Goal: Transaction & Acquisition: Purchase product/service

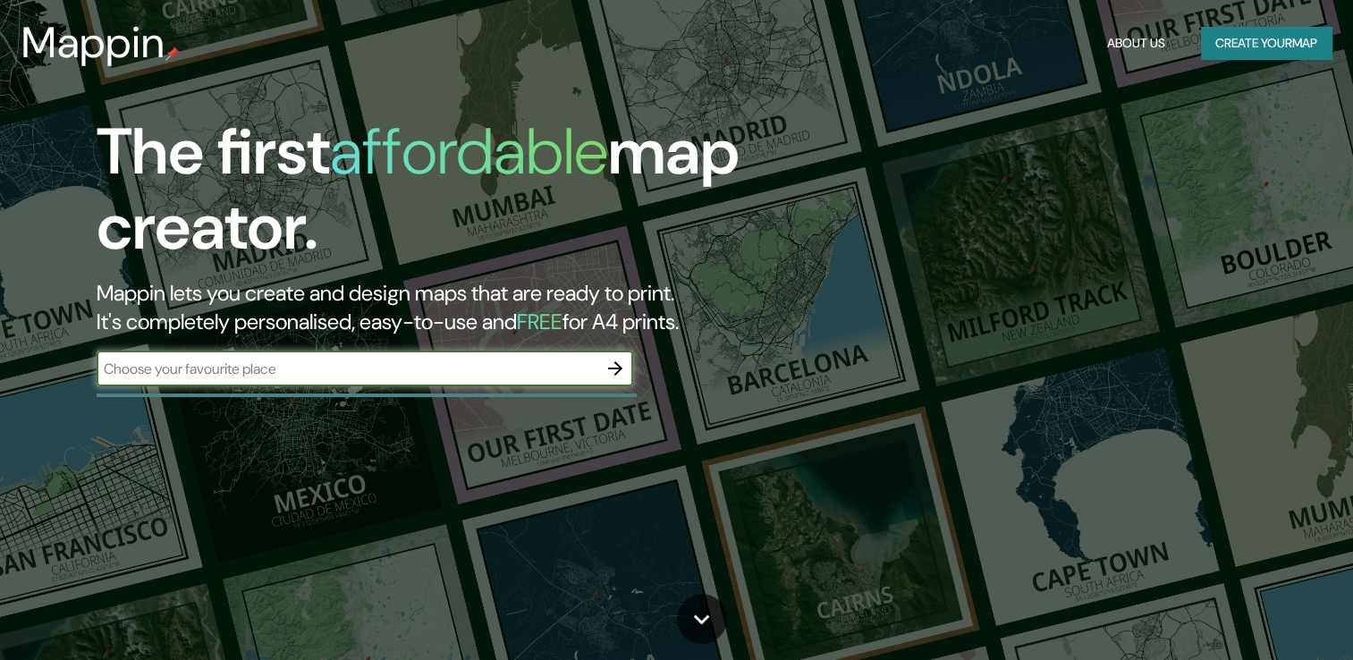
click at [476, 364] on input "text" at bounding box center [347, 368] width 501 height 21
click at [611, 377] on icon "button" at bounding box center [614, 368] width 21 height 21
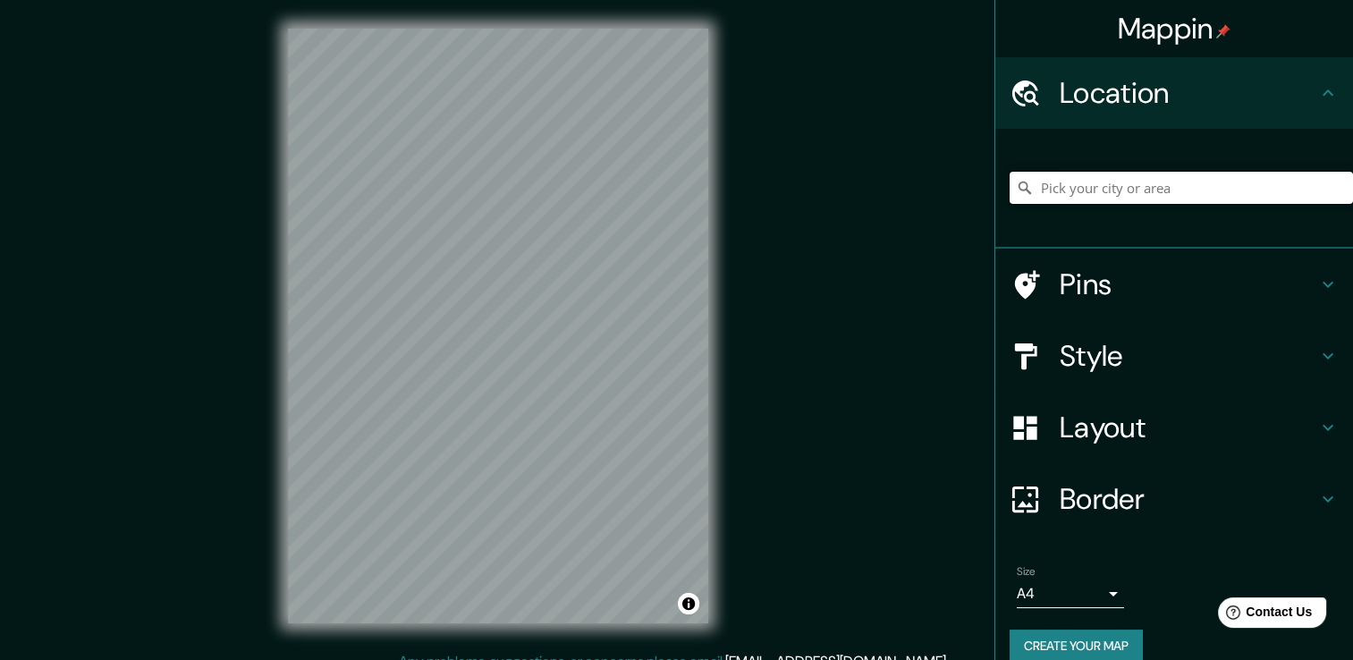
click at [1091, 200] on input "Pick your city or area" at bounding box center [1180, 188] width 343 height 32
click at [1095, 194] on input "Pick your city or area" at bounding box center [1180, 188] width 343 height 32
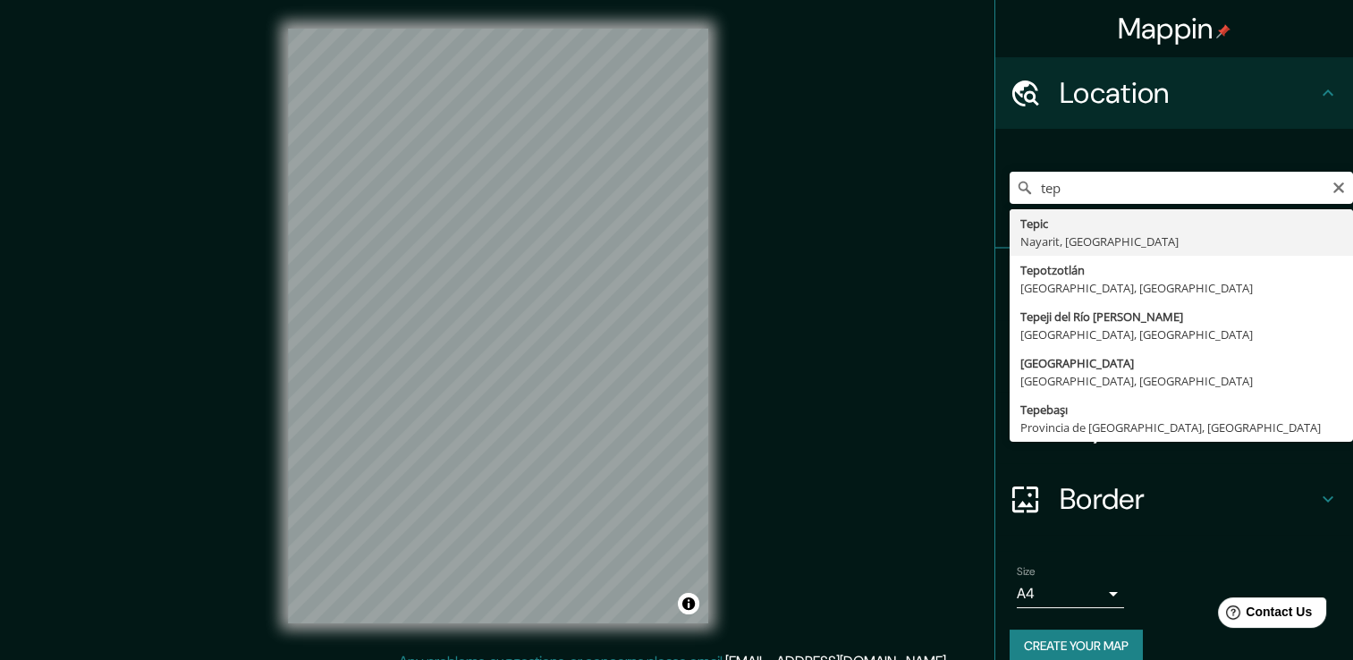
type input "Tepic, [GEOGRAPHIC_DATA], [GEOGRAPHIC_DATA]"
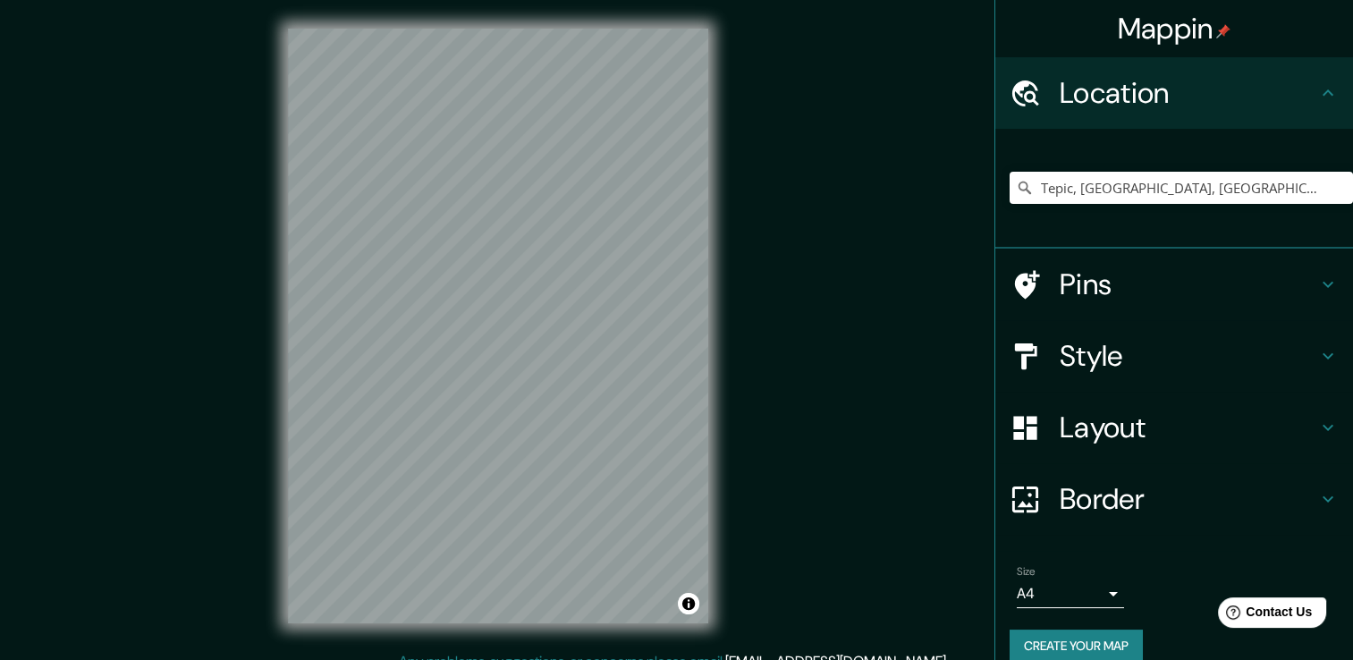
click at [1259, 288] on h4 "Pins" at bounding box center [1187, 284] width 257 height 36
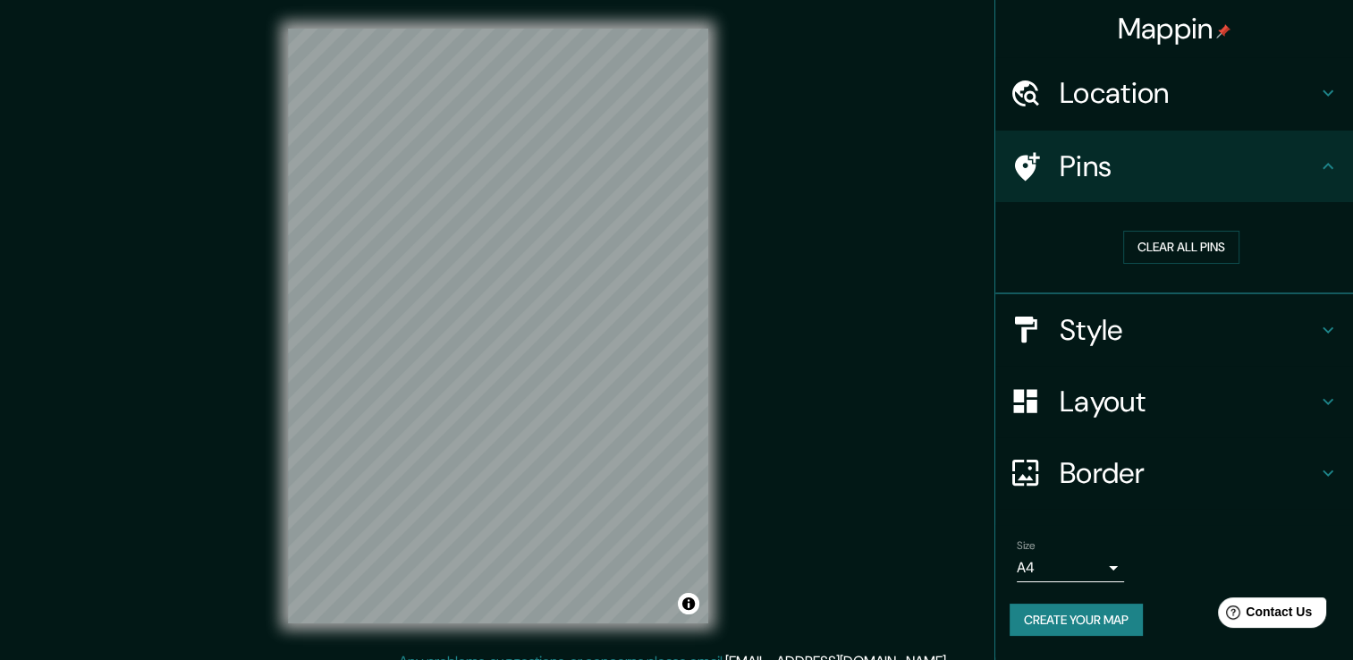
click at [1302, 173] on h4 "Pins" at bounding box center [1187, 166] width 257 height 36
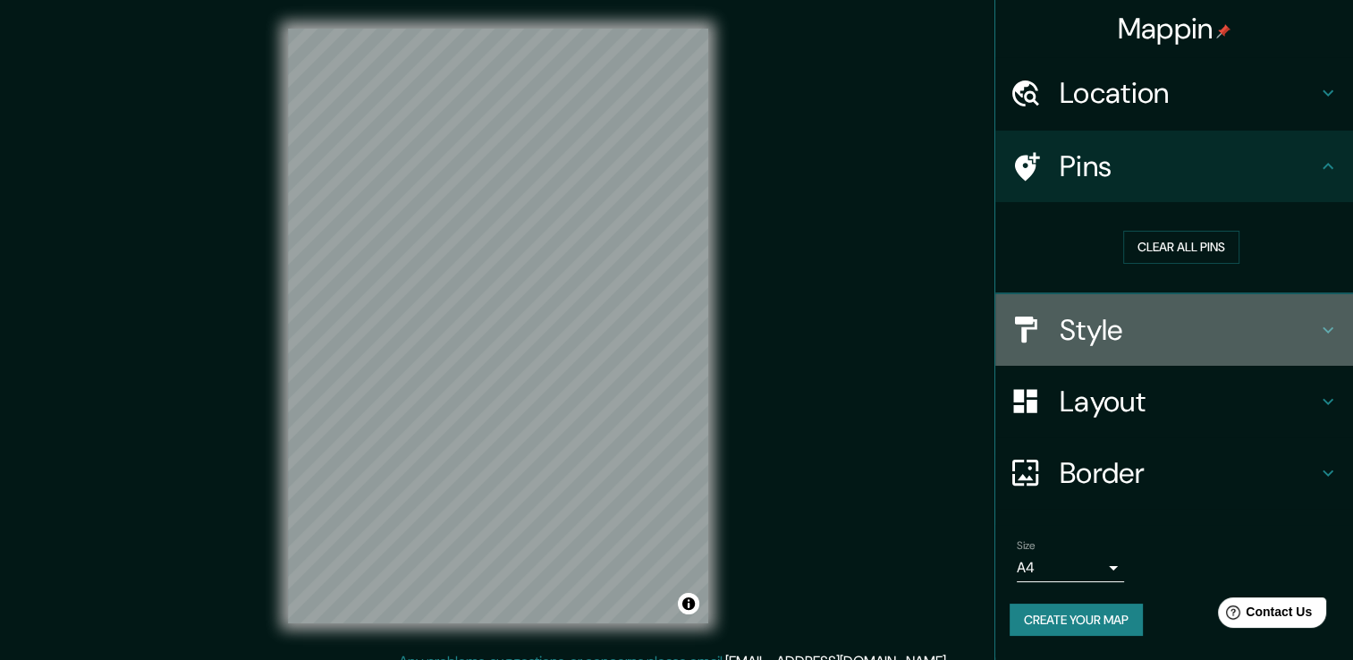
click at [1309, 308] on div "Style" at bounding box center [1174, 330] width 358 height 72
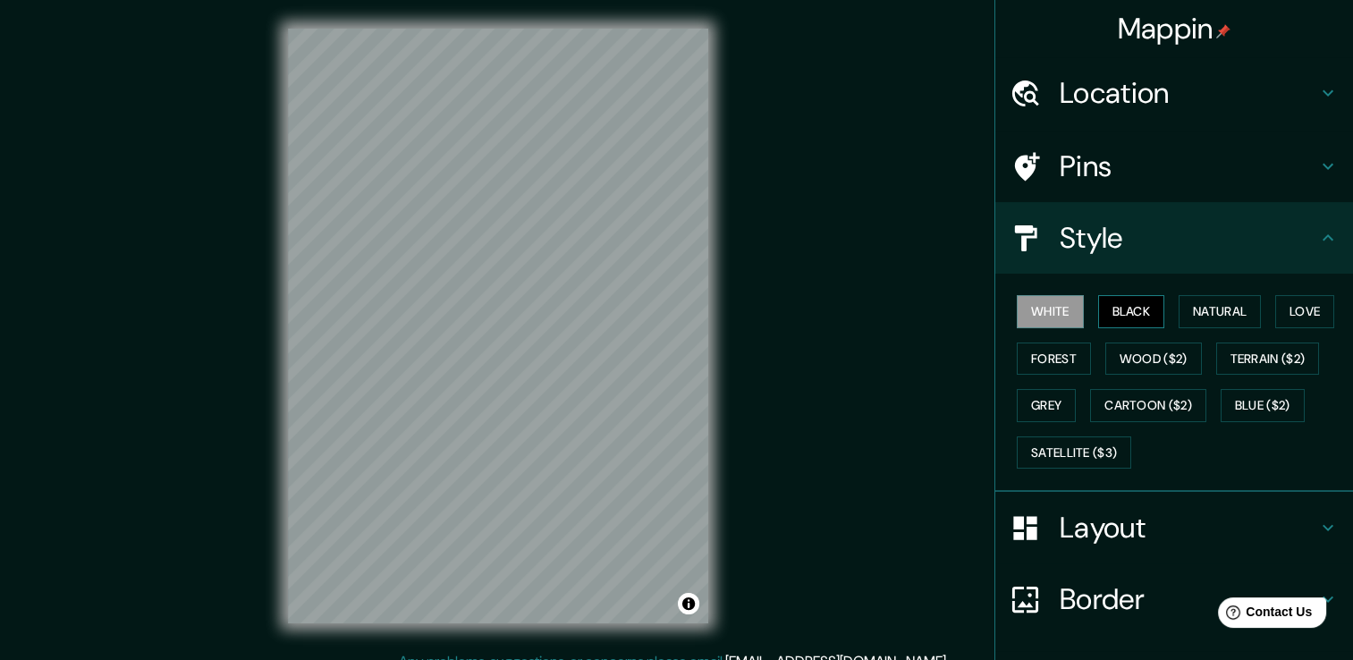
click at [1129, 309] on button "Black" at bounding box center [1131, 311] width 67 height 33
click at [1232, 308] on button "Natural" at bounding box center [1219, 311] width 82 height 33
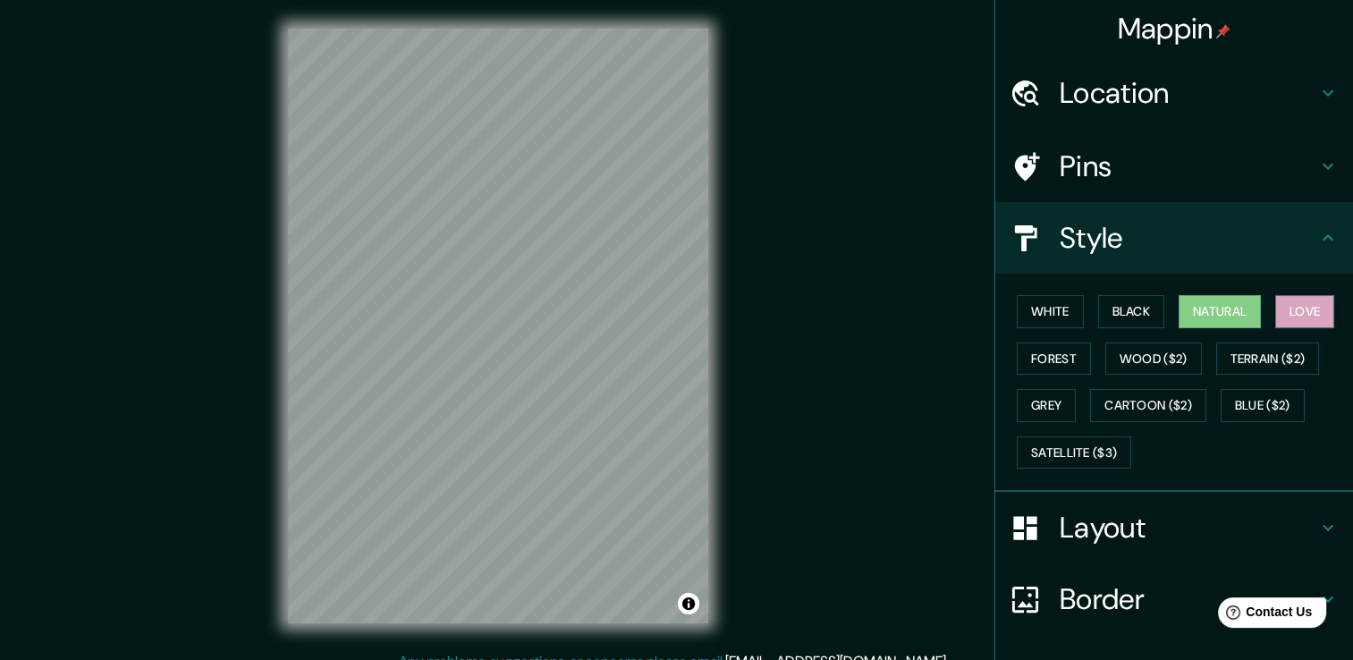
click at [1296, 309] on button "Love" at bounding box center [1304, 311] width 59 height 33
click at [1016, 355] on button "Forest" at bounding box center [1053, 358] width 74 height 33
click at [1044, 381] on div "White Black Natural Love Forest Wood ($2) Terrain ($2) Grey Cartoon ($2) Blue (…" at bounding box center [1180, 382] width 343 height 188
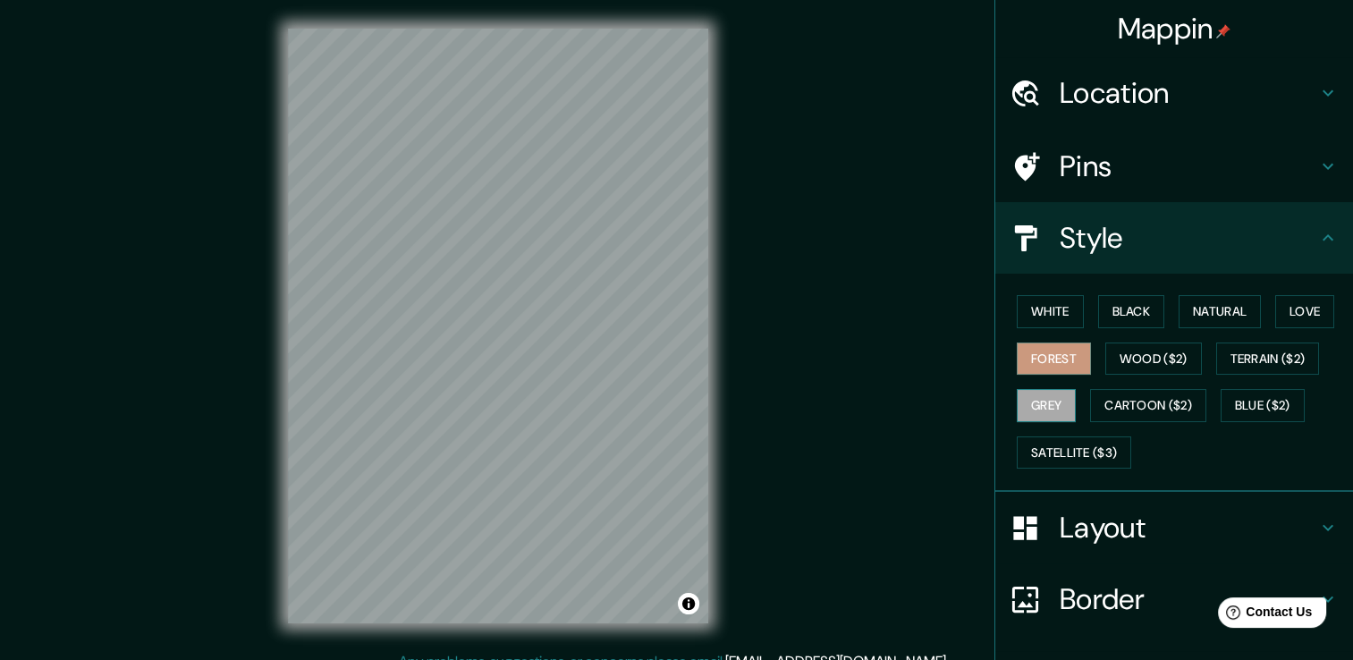
click at [1039, 396] on button "Grey" at bounding box center [1045, 405] width 59 height 33
click at [1239, 320] on button "Natural" at bounding box center [1219, 311] width 82 height 33
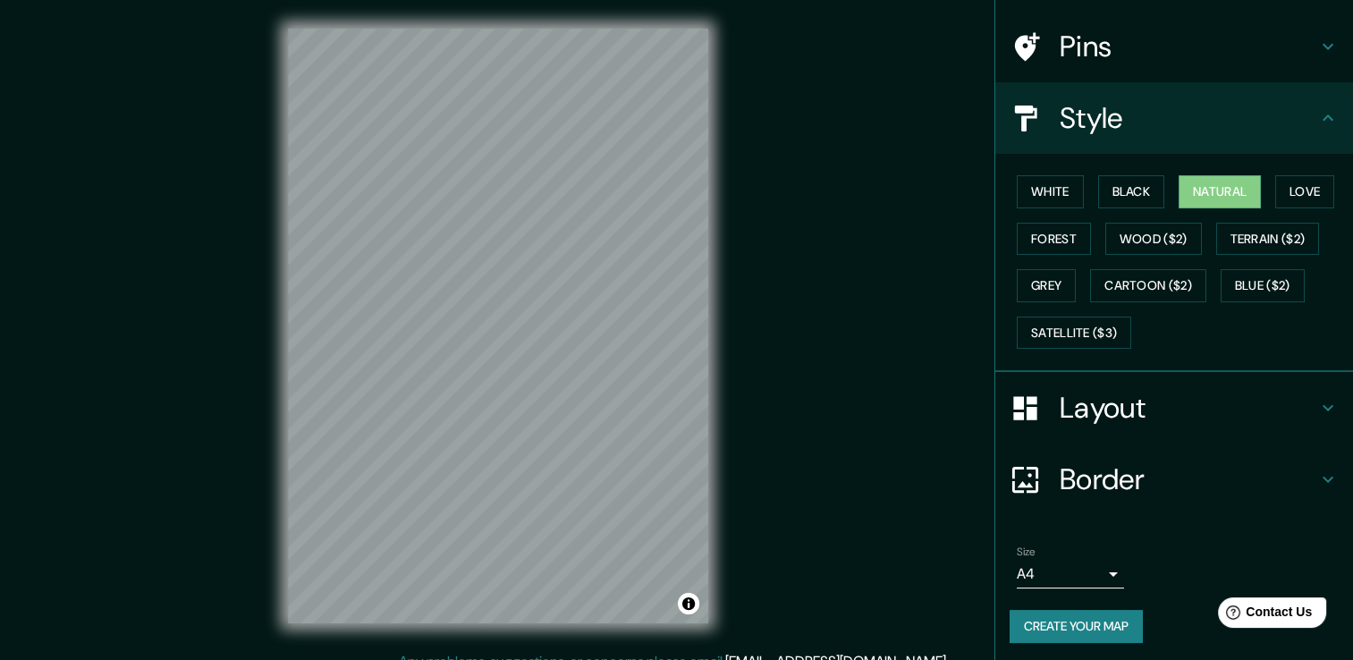
scroll to position [121, 0]
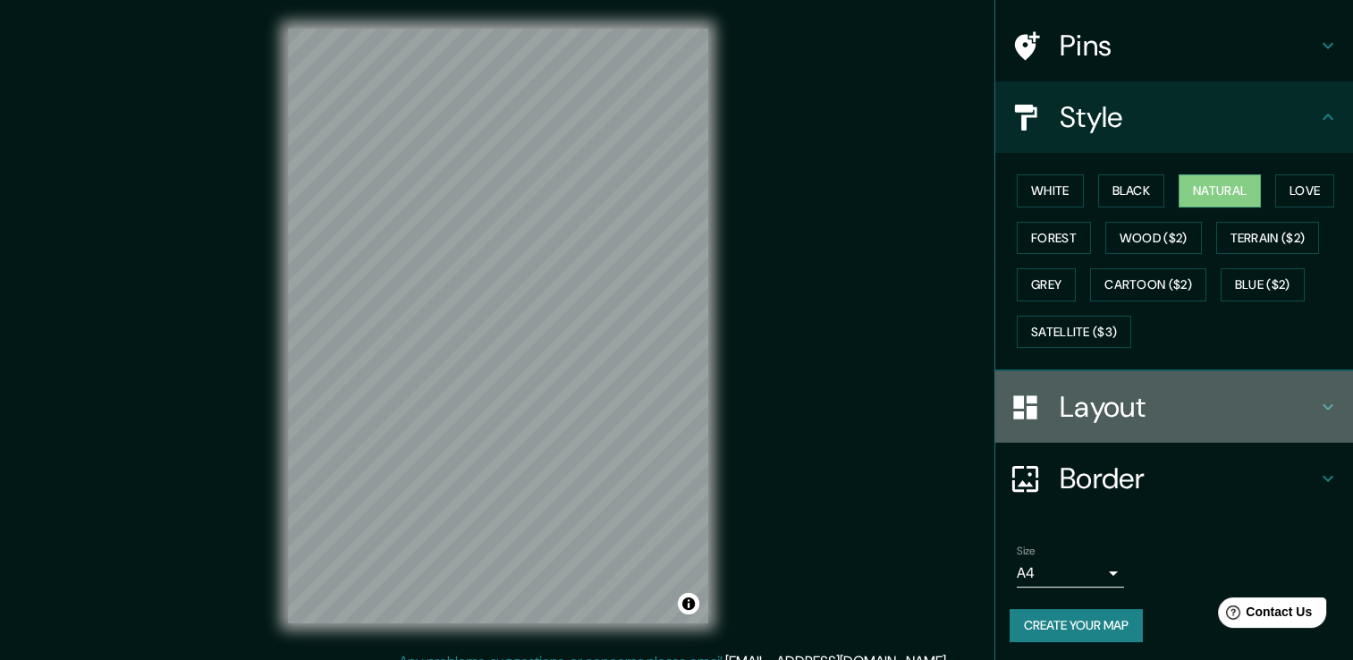
click at [1273, 398] on h4 "Layout" at bounding box center [1187, 407] width 257 height 36
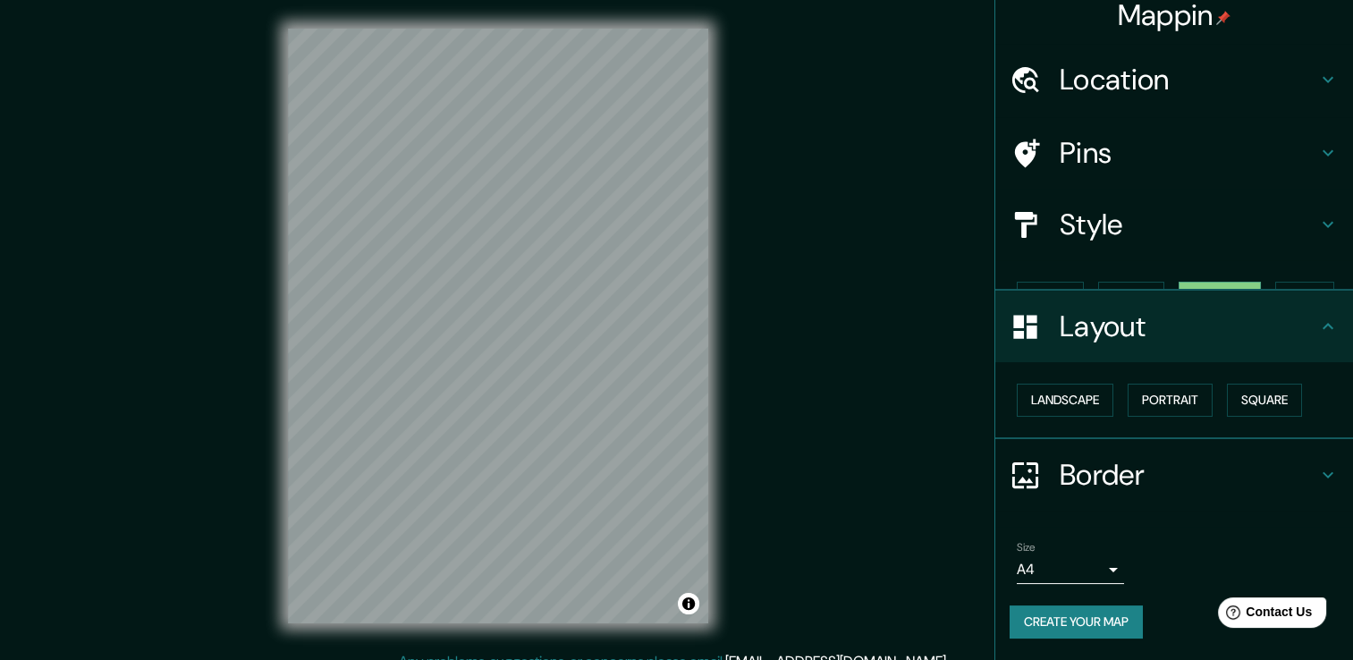
scroll to position [0, 0]
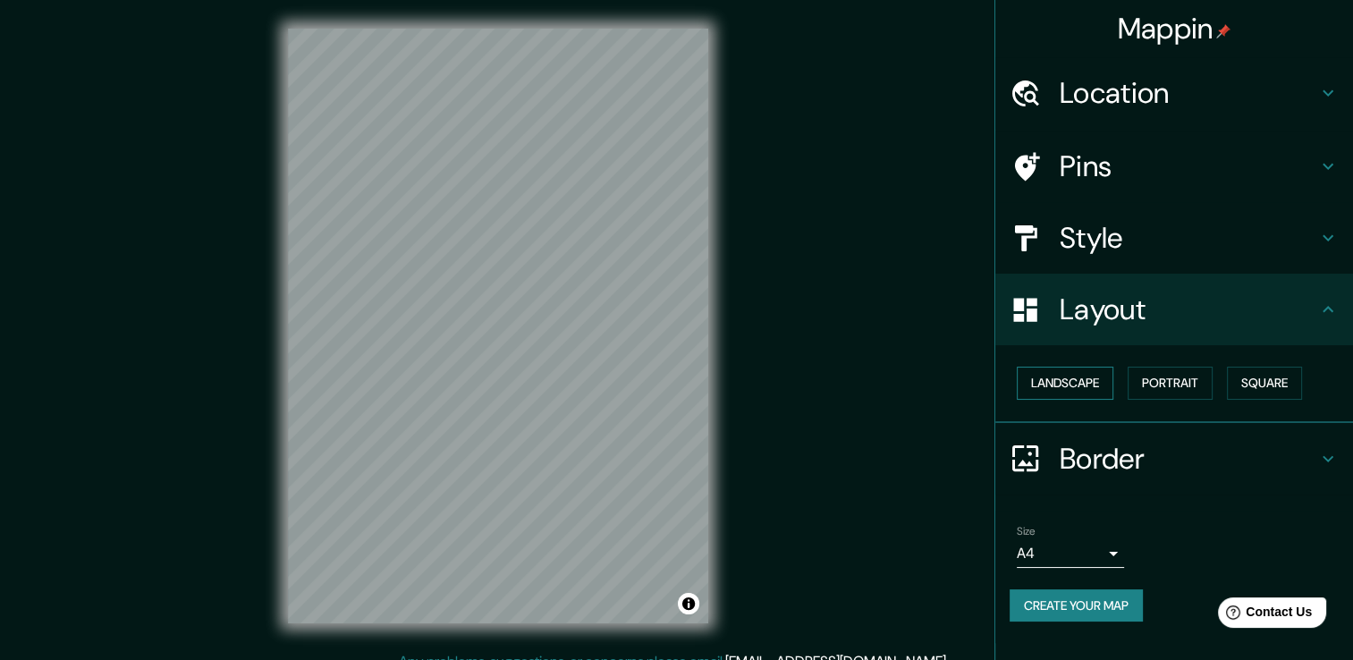
click at [1089, 392] on button "Landscape" at bounding box center [1064, 383] width 97 height 33
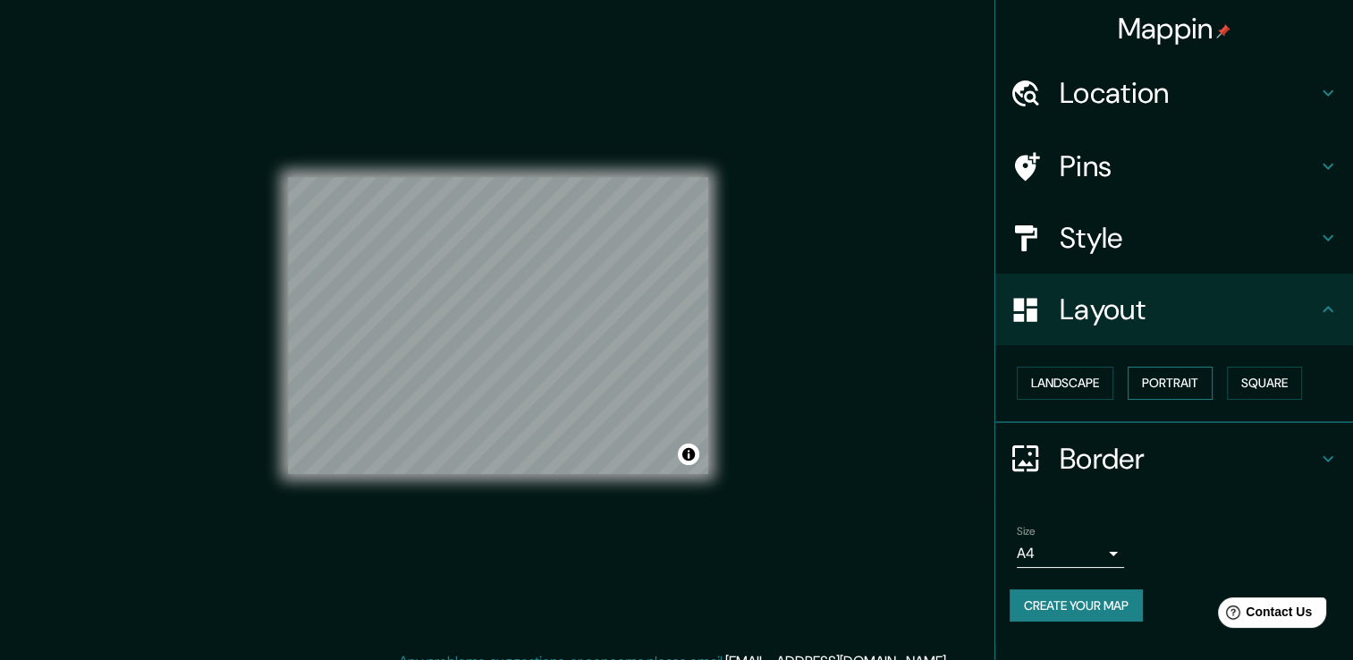
click at [1168, 379] on button "Portrait" at bounding box center [1169, 383] width 85 height 33
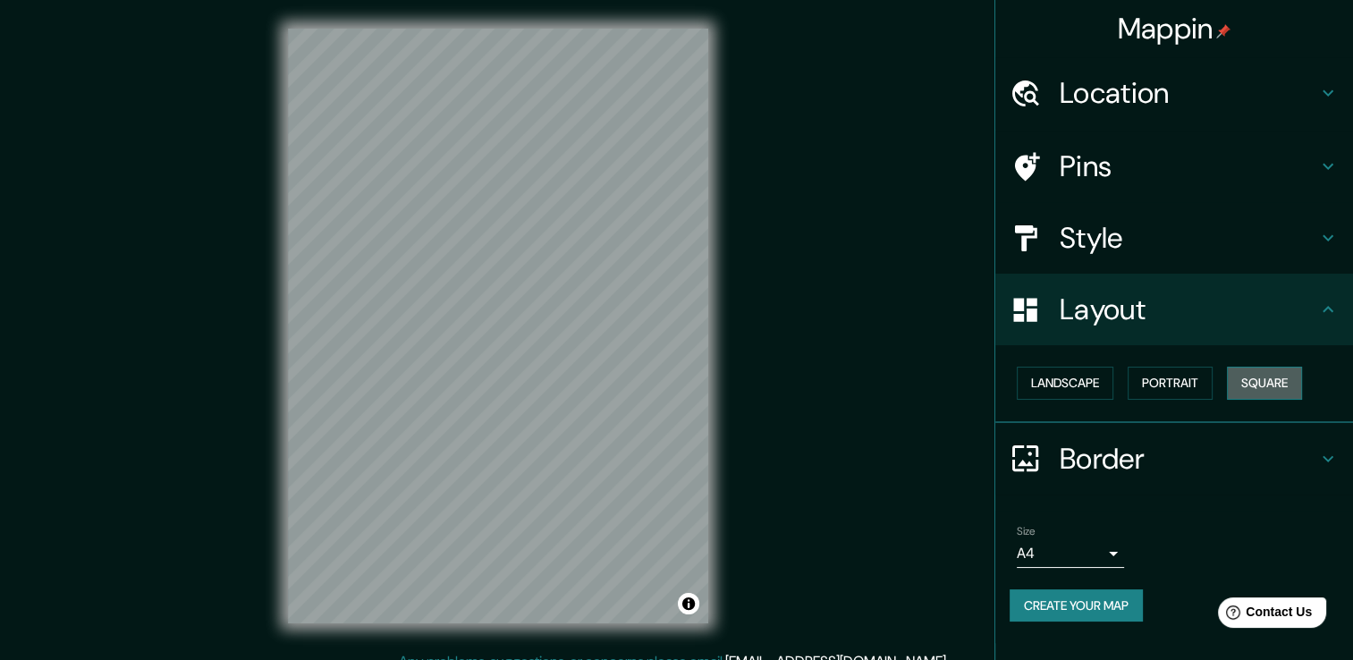
click at [1278, 379] on button "Square" at bounding box center [1264, 383] width 75 height 33
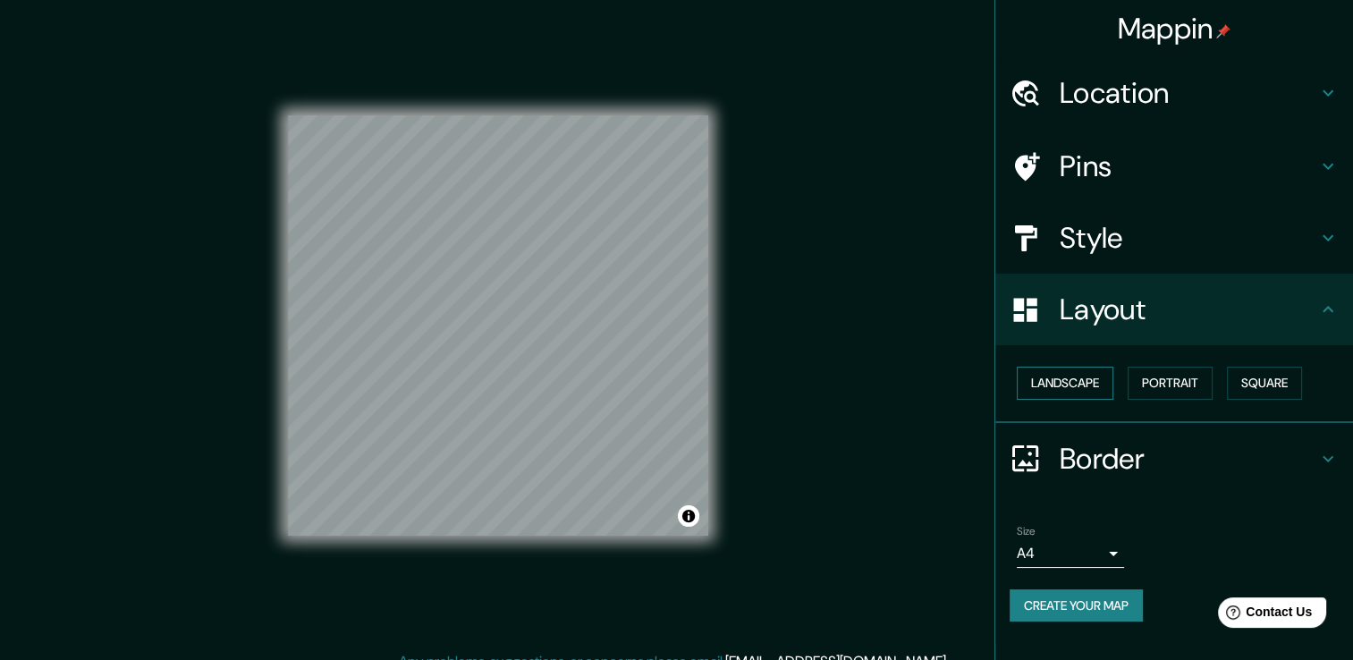
click at [1028, 382] on button "Landscape" at bounding box center [1064, 383] width 97 height 33
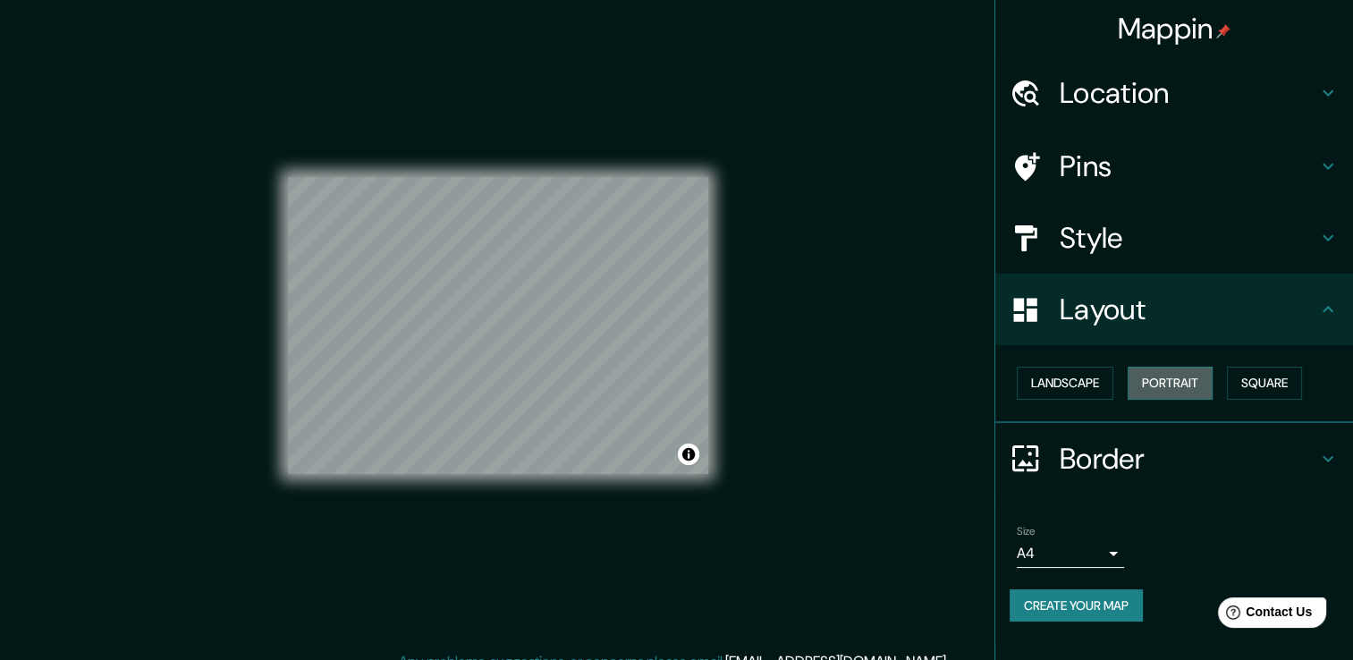
click at [1173, 384] on button "Portrait" at bounding box center [1169, 383] width 85 height 33
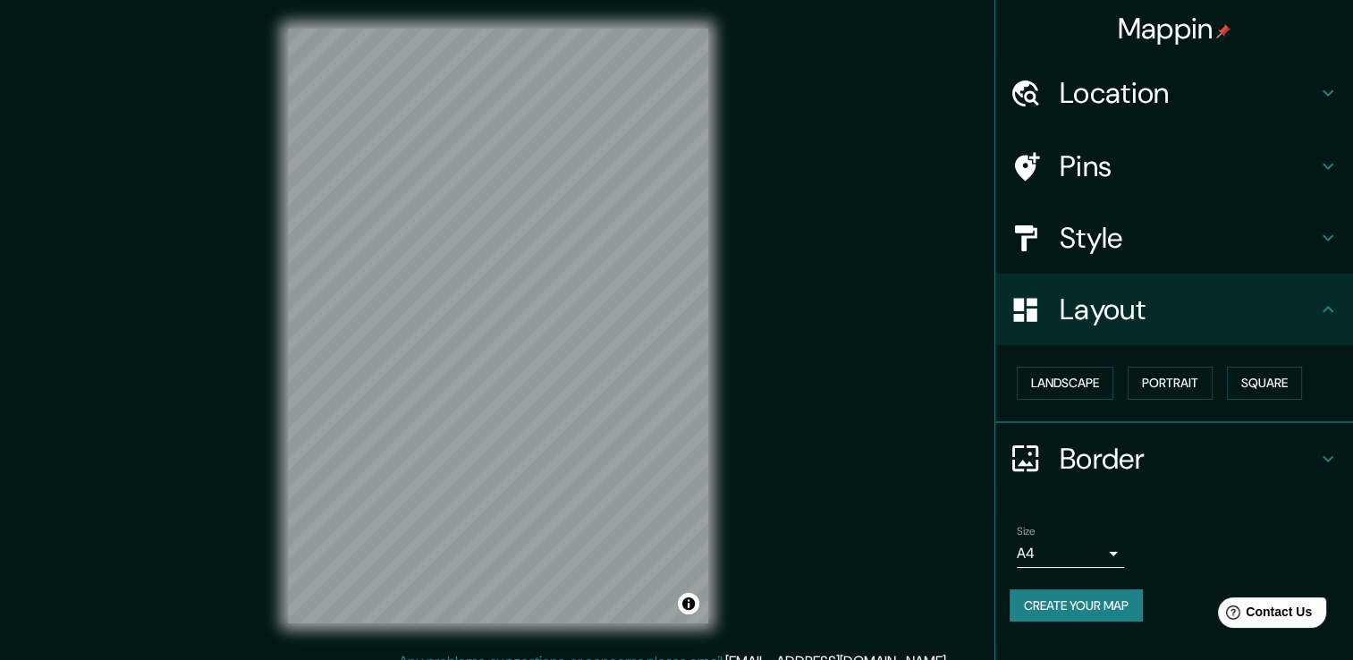
click at [1322, 302] on icon at bounding box center [1327, 309] width 21 height 21
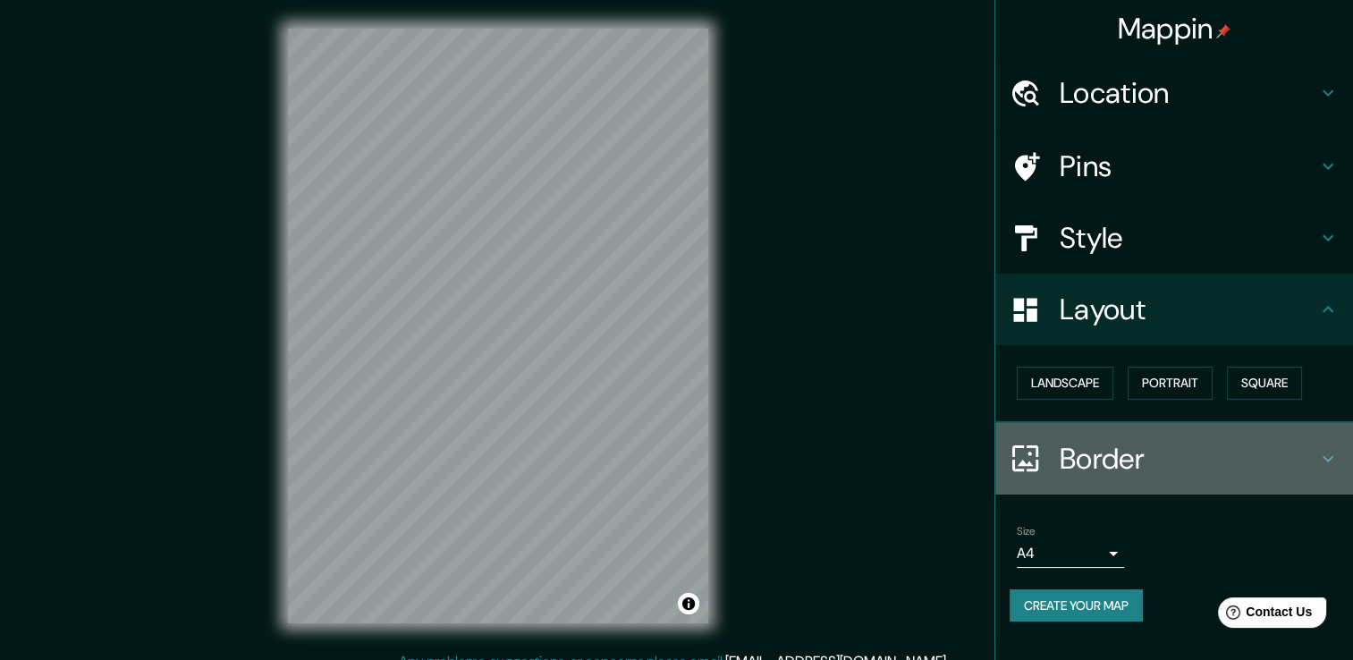
click at [1334, 449] on icon at bounding box center [1327, 458] width 21 height 21
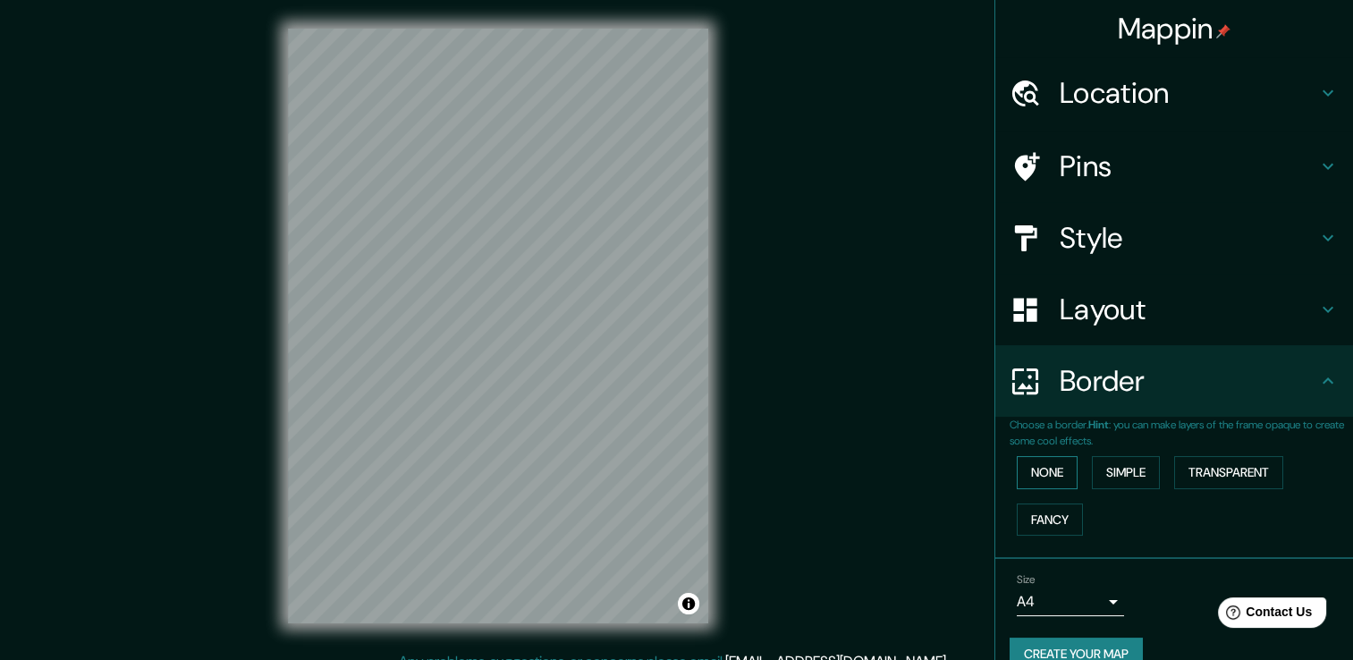
click at [1041, 471] on button "None" at bounding box center [1046, 472] width 61 height 33
click at [1047, 509] on button "Fancy" at bounding box center [1049, 519] width 66 height 33
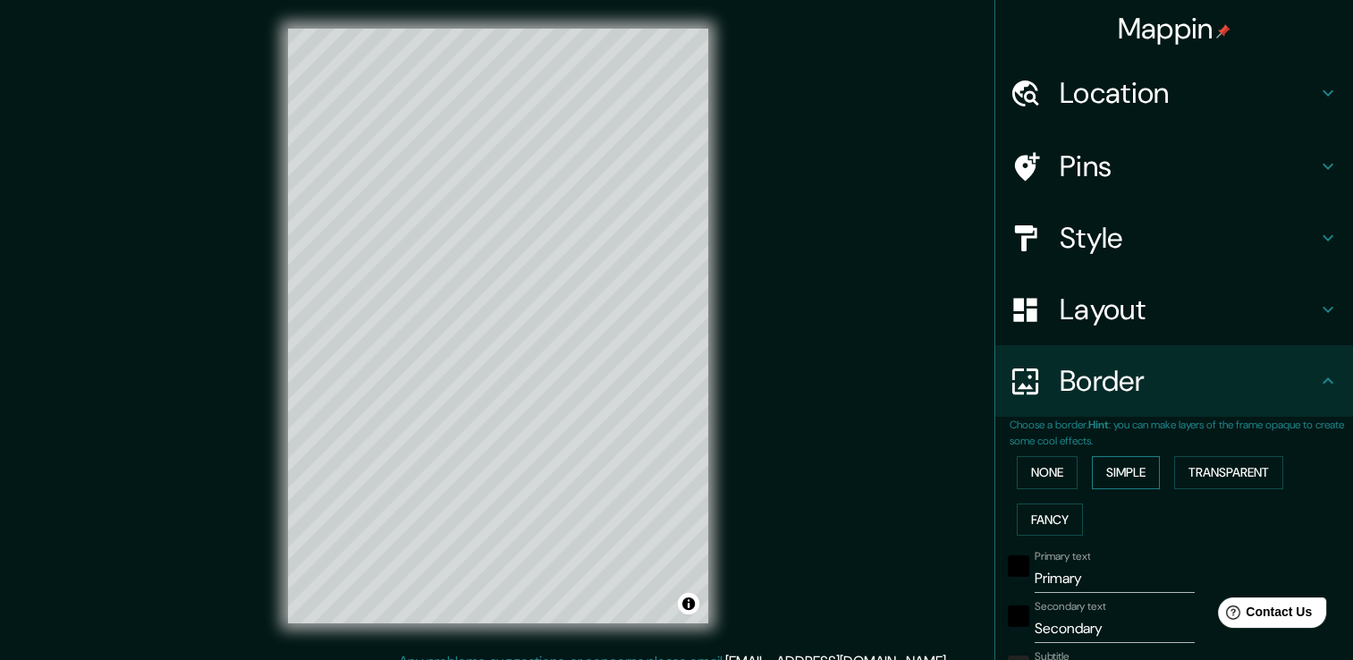
click at [1106, 479] on button "Simple" at bounding box center [1126, 472] width 68 height 33
click at [1259, 477] on button "Transparent" at bounding box center [1228, 472] width 109 height 33
click at [1024, 477] on button "None" at bounding box center [1046, 472] width 61 height 33
